Goal: Task Accomplishment & Management: Complete application form

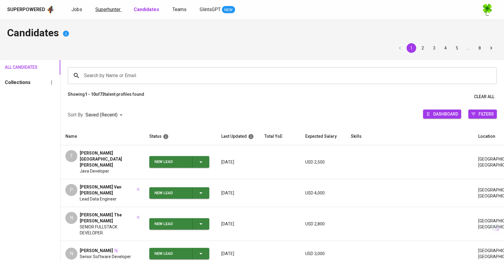
click at [110, 9] on span "Superhunter" at bounding box center [107, 10] width 25 height 6
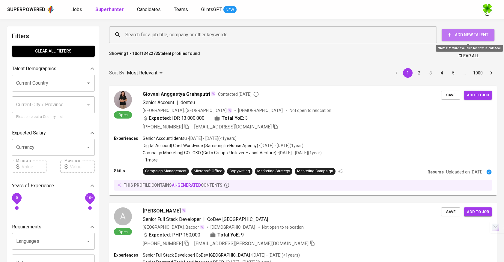
click at [471, 32] on span "Add New Talent" at bounding box center [468, 35] width 43 height 8
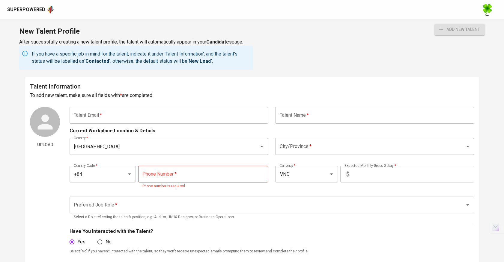
click at [113, 105] on div "Talent Information To add new talent, make sure all fields with * are completed…" at bounding box center [252, 223] width 454 height 293
click at [114, 114] on input "text" at bounding box center [169, 115] width 199 height 17
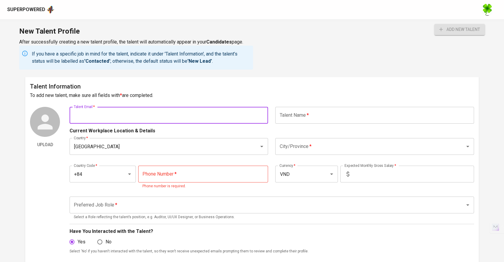
paste input "[EMAIL_ADDRESS][DOMAIN_NAME]"
type input "[EMAIL_ADDRESS][DOMAIN_NAME]"
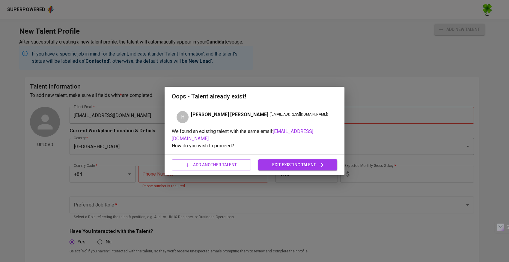
click at [274, 164] on span "edit existing talent" at bounding box center [298, 165] width 70 height 8
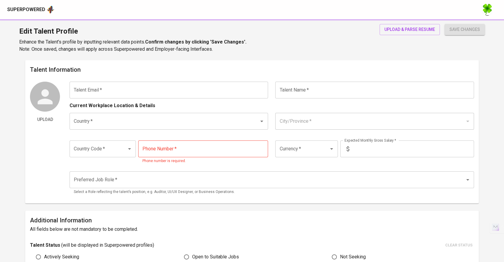
type input "[EMAIL_ADDRESS][DOMAIN_NAME]"
type input "[PERSON_NAME] [PERSON_NAME]"
type input "[GEOGRAPHIC_DATA]"
type input "+84"
type input "VND"
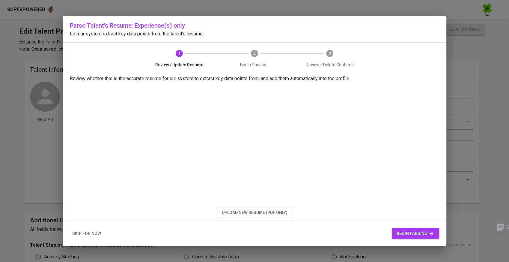
click at [278, 214] on span "upload new resume (pdf only)" at bounding box center [255, 213] width 66 height 8
click at [406, 232] on span "begin parsing" at bounding box center [416, 234] width 38 height 8
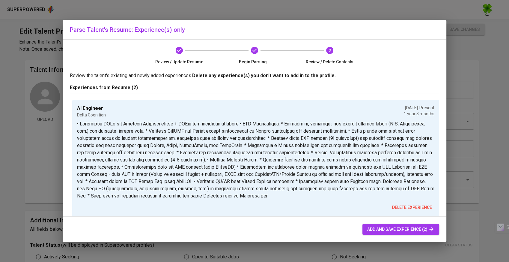
click at [389, 227] on span "add and save experience (2)" at bounding box center [401, 230] width 67 height 8
type input "+84"
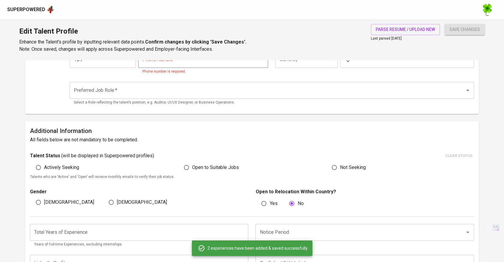
scroll to position [23, 0]
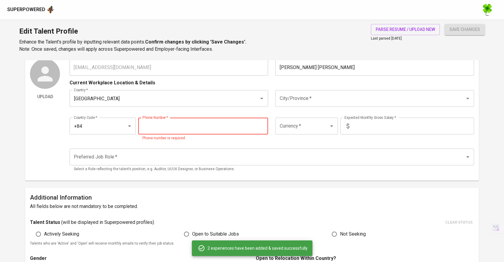
click at [208, 128] on input "tel" at bounding box center [203, 126] width 130 height 17
paste input "[PHONE_NUMBER]"
type input "[PHONE_NUMBER]"
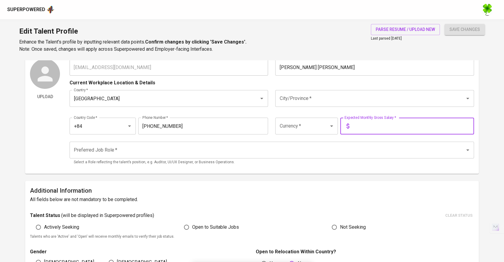
click at [377, 125] on input "text" at bounding box center [413, 126] width 122 height 17
click at [320, 131] on div "Currency *" at bounding box center [306, 126] width 63 height 17
type input "40,000,000"
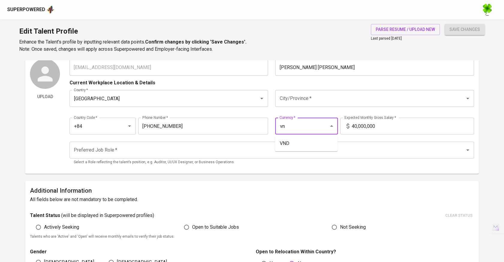
click at [303, 146] on li "VND" at bounding box center [306, 143] width 63 height 11
type input "VND"
click at [315, 150] on input "Preferred Job Role   *" at bounding box center [263, 149] width 383 height 11
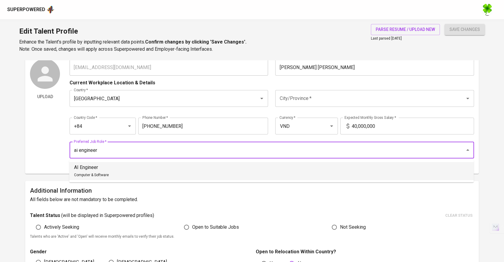
click at [269, 170] on li "AI Engineer Computer & Software" at bounding box center [271, 171] width 405 height 18
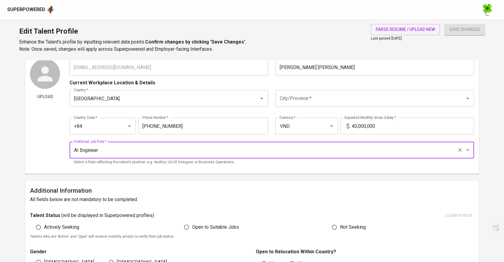
type input "AI Engineer"
click at [463, 33] on button "save changes" at bounding box center [465, 29] width 40 height 11
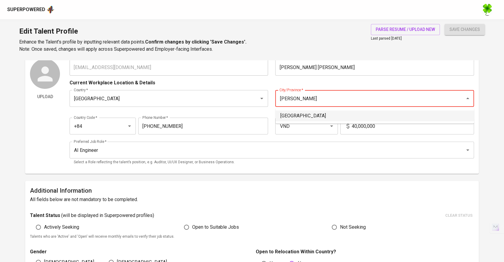
click at [334, 114] on li "[GEOGRAPHIC_DATA]" at bounding box center [375, 115] width 199 height 11
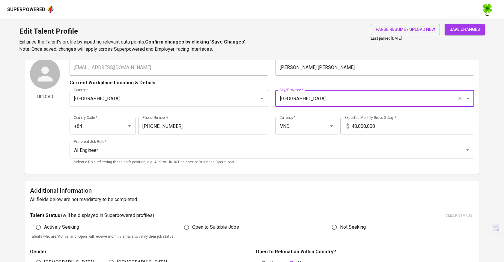
type input "[GEOGRAPHIC_DATA]"
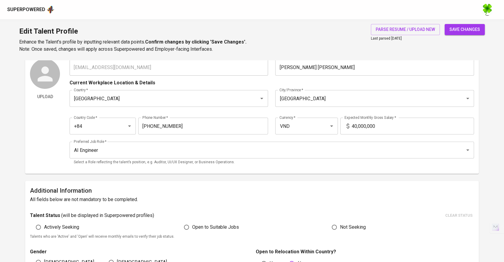
click at [457, 36] on div "save changes" at bounding box center [465, 38] width 40 height 29
click at [456, 30] on span "save changes" at bounding box center [465, 30] width 31 height 8
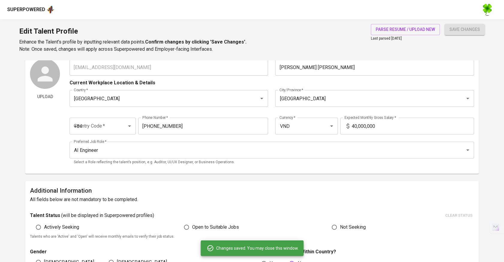
type input "0769853137"
click at [61, 67] on div "Upload Talent Email   * [EMAIL_ADDRESS][DOMAIN_NAME] Talent Email * Talent Name…" at bounding box center [252, 114] width 444 height 110
click at [36, 11] on div "Superpowered" at bounding box center [26, 9] width 38 height 7
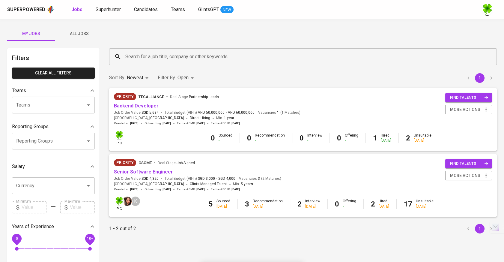
click at [74, 30] on span "All Jobs" at bounding box center [79, 34] width 41 height 8
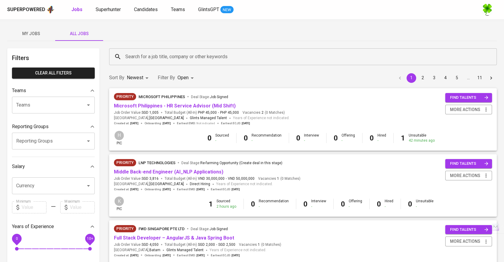
scroll to position [33, 0]
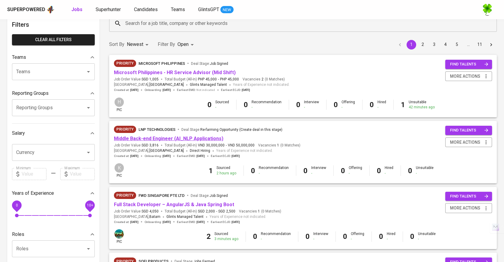
click at [167, 140] on link "Middle Back-end Engineer (AI_NLP Applications)" at bounding box center [169, 139] width 110 height 6
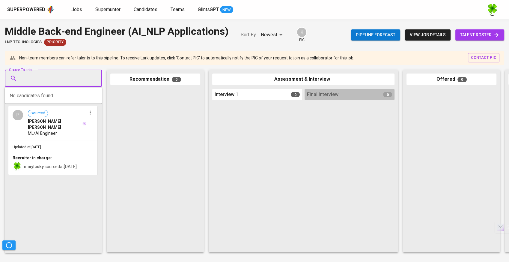
click at [74, 77] on input "Source Talents..." at bounding box center [51, 78] width 63 height 11
paste input "[EMAIL_ADDRESS][DOMAIN_NAME]"
type input "[EMAIL_ADDRESS][DOMAIN_NAME]"
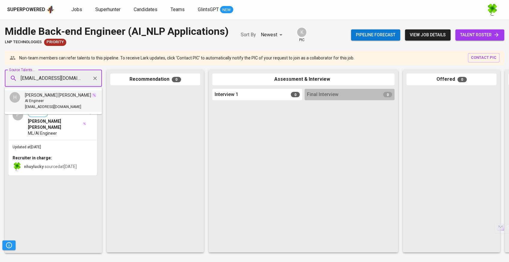
click at [48, 97] on span "[PERSON_NAME] [PERSON_NAME]" at bounding box center [58, 95] width 66 height 6
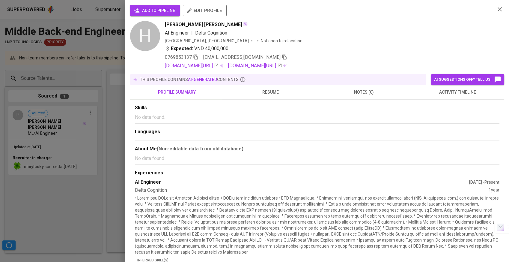
click at [160, 14] on span "add to pipeline" at bounding box center [155, 11] width 40 height 8
